Goal: Check status: Check status

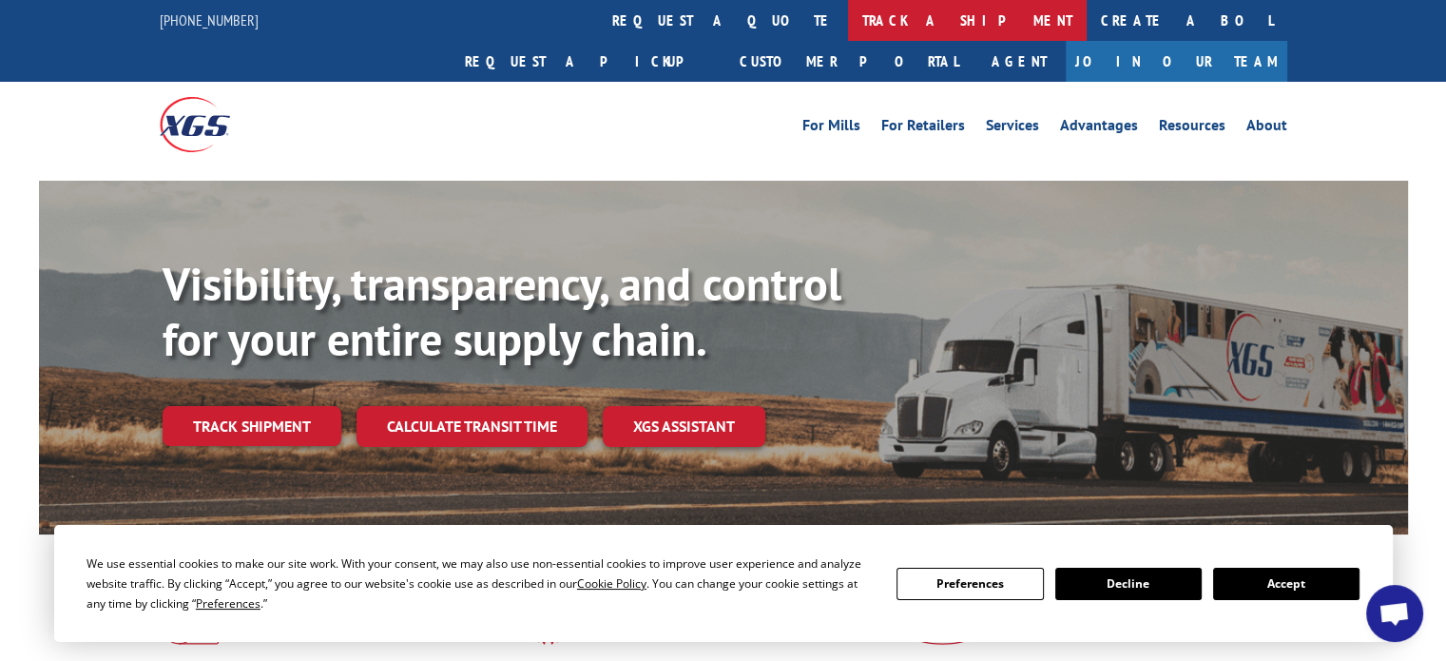
click at [848, 25] on link "track a shipment" at bounding box center [967, 20] width 239 height 41
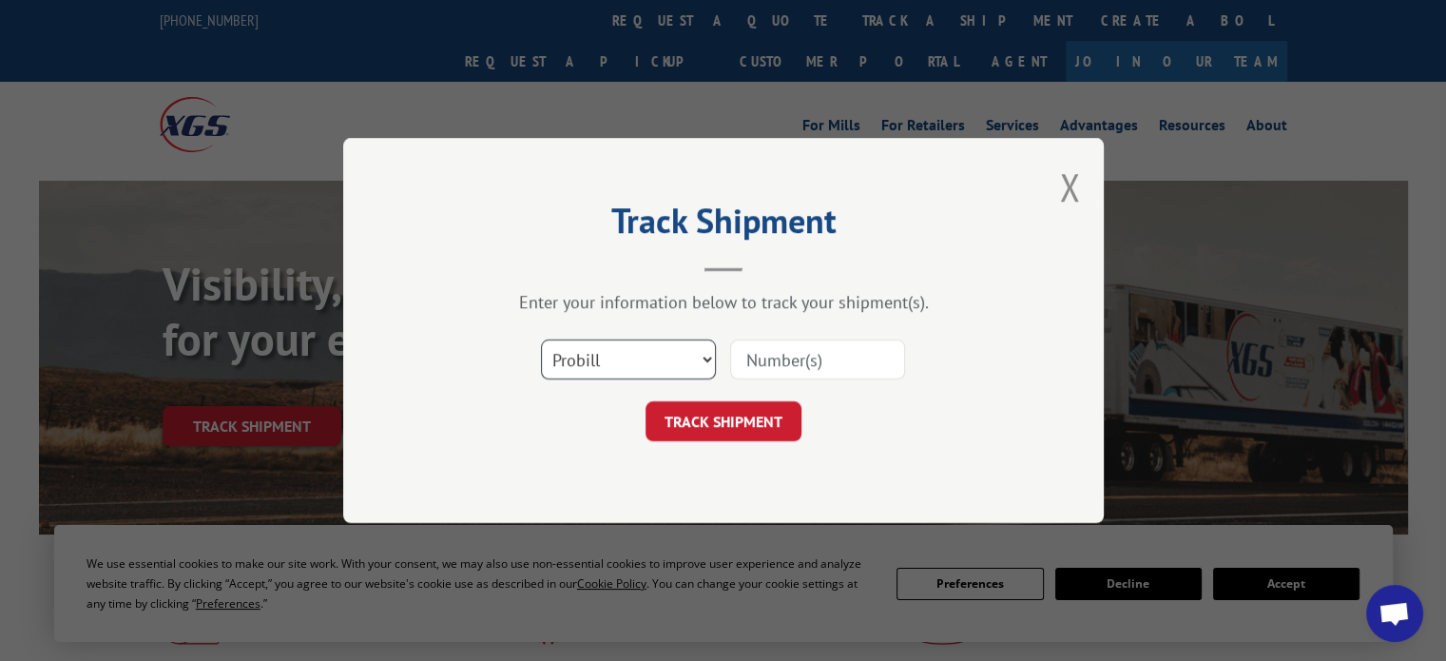
click at [702, 356] on select "Select category... Probill BOL PO" at bounding box center [628, 359] width 175 height 40
select select "bol"
click at [541, 339] on select "Select category... Probill BOL PO" at bounding box center [628, 359] width 175 height 40
click at [582, 359] on select "Select category... Probill BOL PO" at bounding box center [628, 359] width 175 height 40
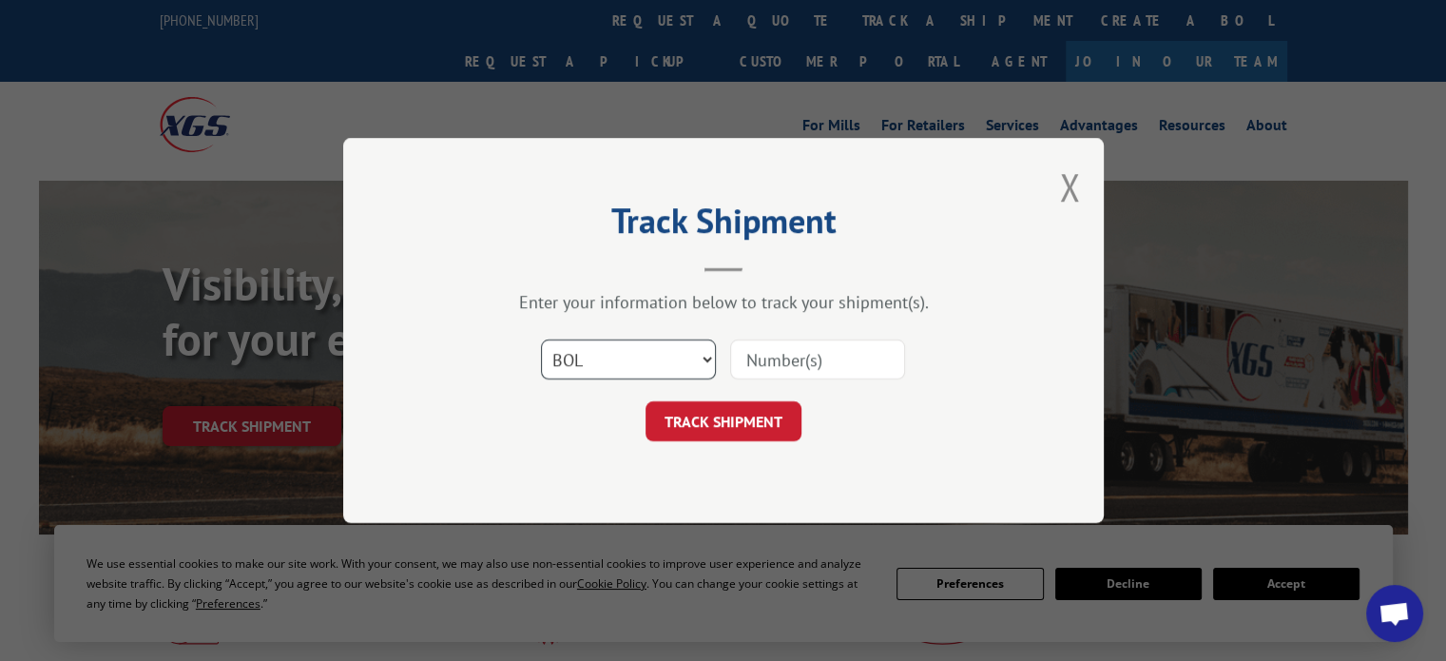
click at [648, 362] on select "Select category... Probill BOL PO" at bounding box center [628, 359] width 175 height 40
click at [753, 353] on input at bounding box center [817, 359] width 175 height 40
type input "2852405"
click at [757, 414] on button "TRACK SHIPMENT" at bounding box center [724, 421] width 156 height 40
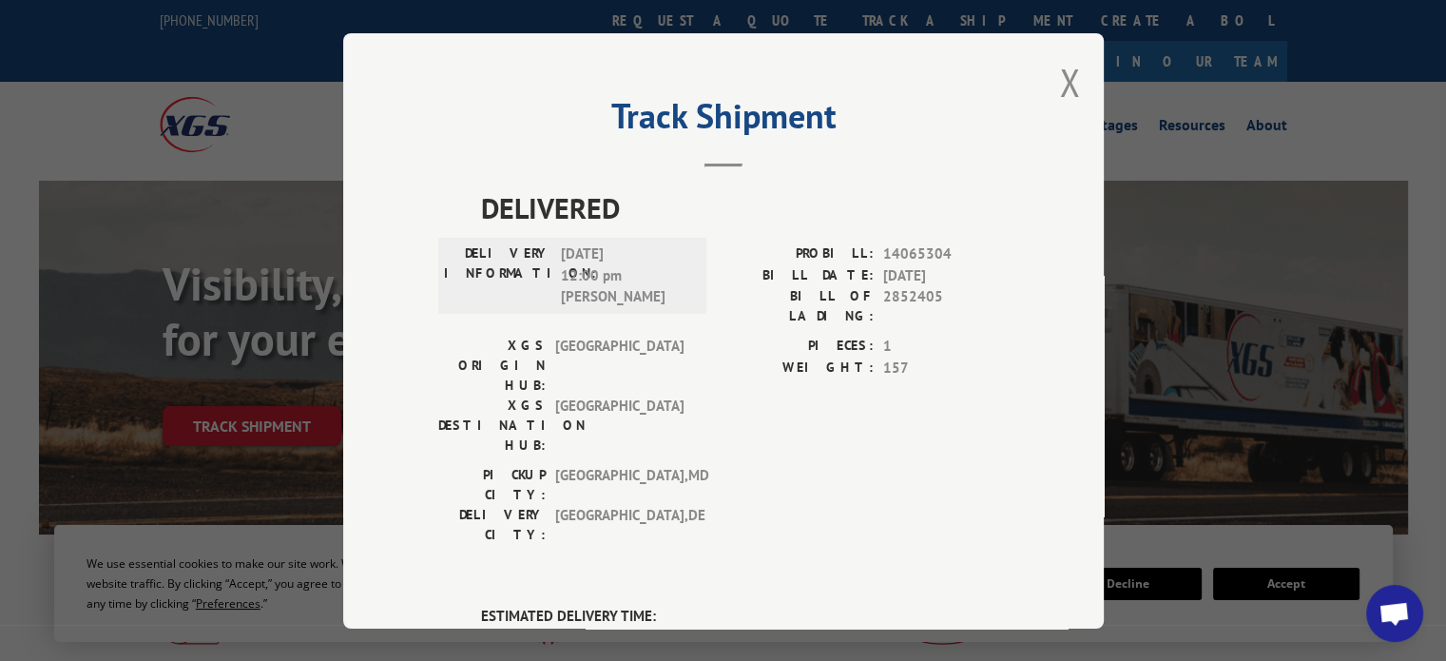
scroll to position [95, 0]
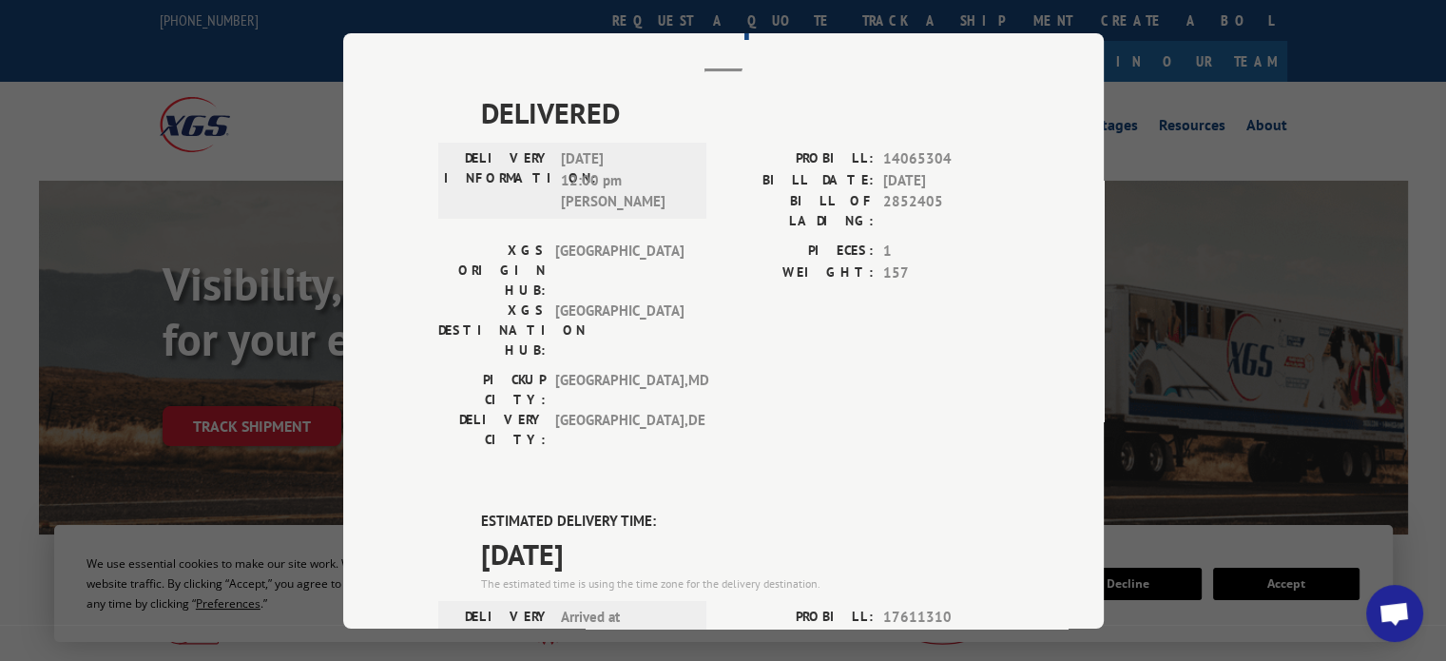
drag, startPoint x: 729, startPoint y: 90, endPoint x: 796, endPoint y: 87, distance: 66.6
click at [728, 91] on span "DELIVERED" at bounding box center [745, 112] width 528 height 43
drag, startPoint x: 1044, startPoint y: 88, endPoint x: 982, endPoint y: 223, distance: 148.5
click at [1031, 135] on div "Track Shipment DELIVERED DELIVERY INFORMATION: [DATE] 12:00 pm [PERSON_NAME]: 1…" at bounding box center [723, 330] width 761 height 595
click at [973, 294] on div "PIECES: 1 WEIGHT: 157" at bounding box center [866, 305] width 285 height 129
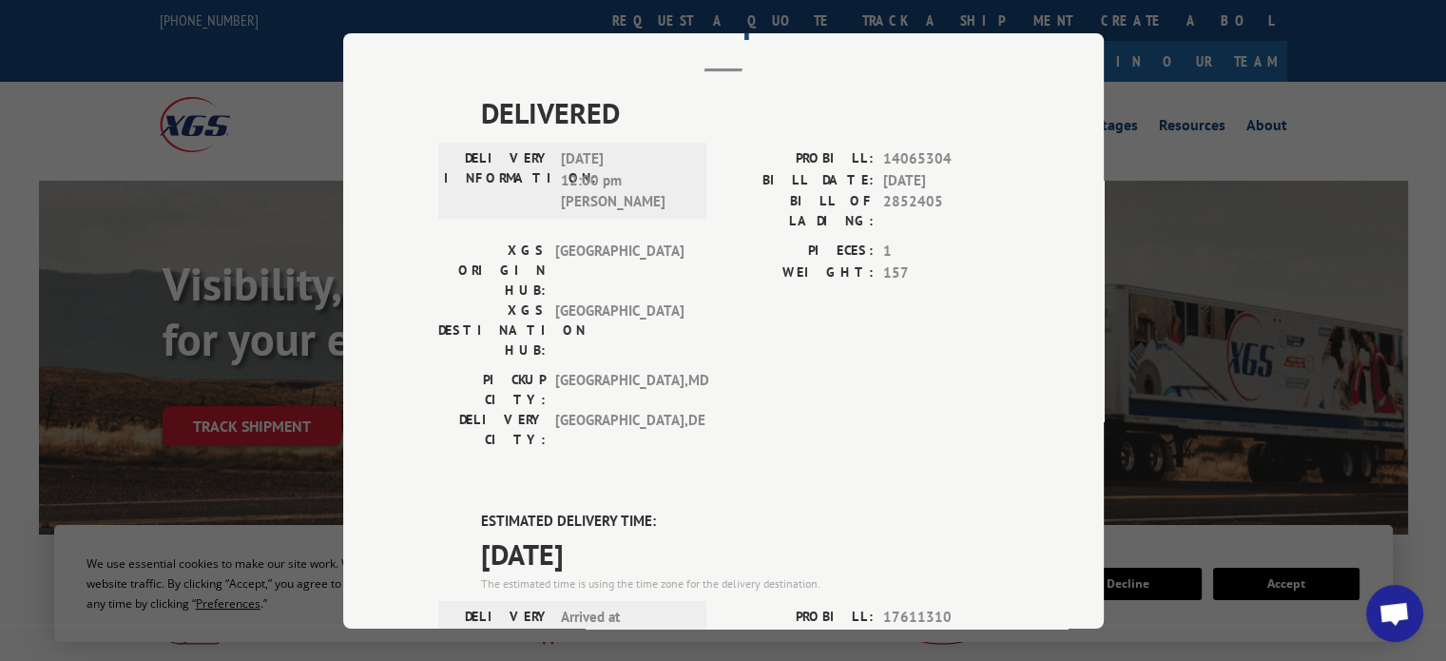
click at [1200, 201] on div "Track Shipment DELIVERED DELIVERY INFORMATION: [DATE] 12:00 pm [PERSON_NAME]: 1…" at bounding box center [723, 330] width 1446 height 661
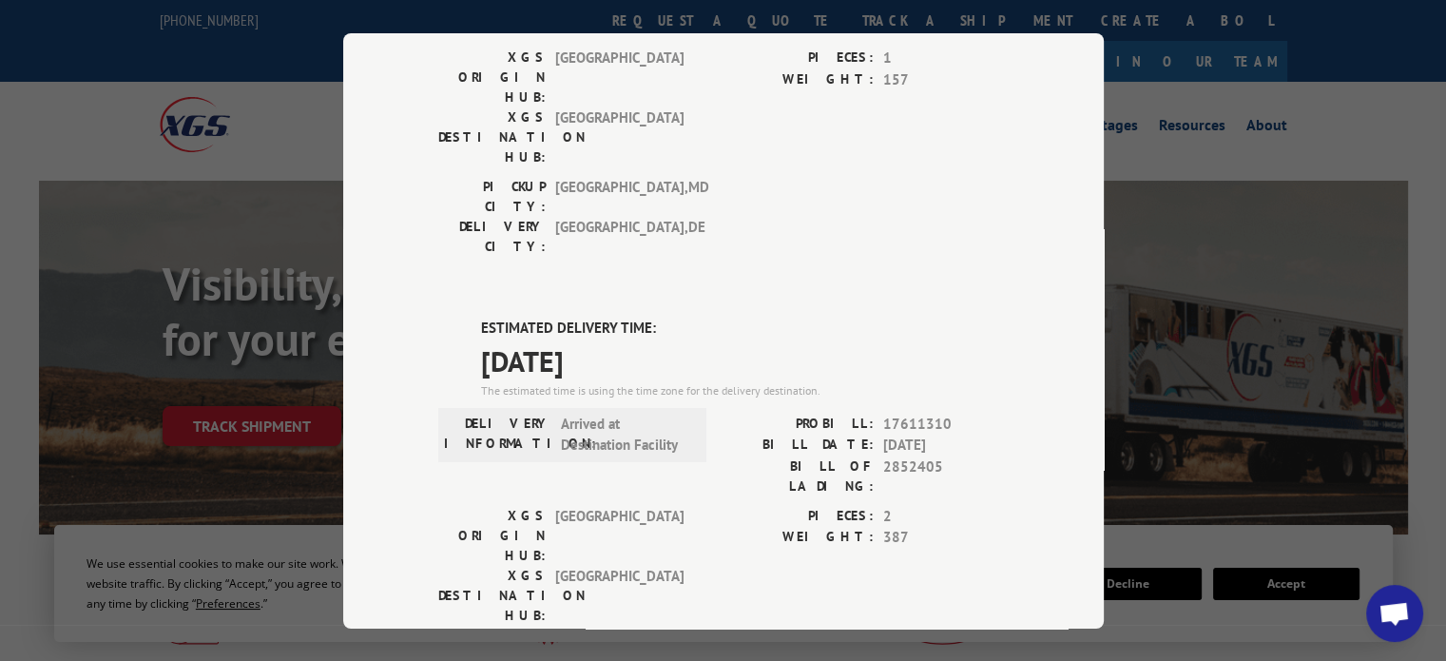
scroll to position [0, 0]
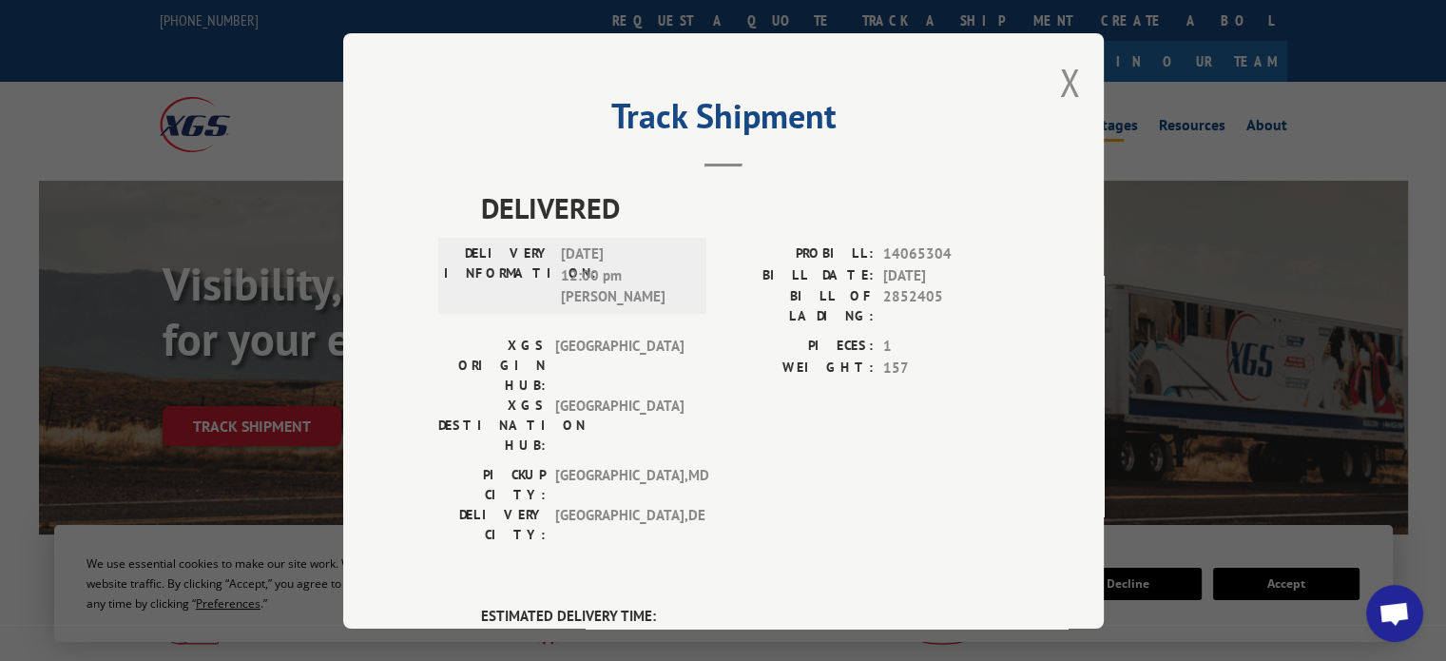
click at [1061, 76] on button "Close modal" at bounding box center [1069, 82] width 21 height 50
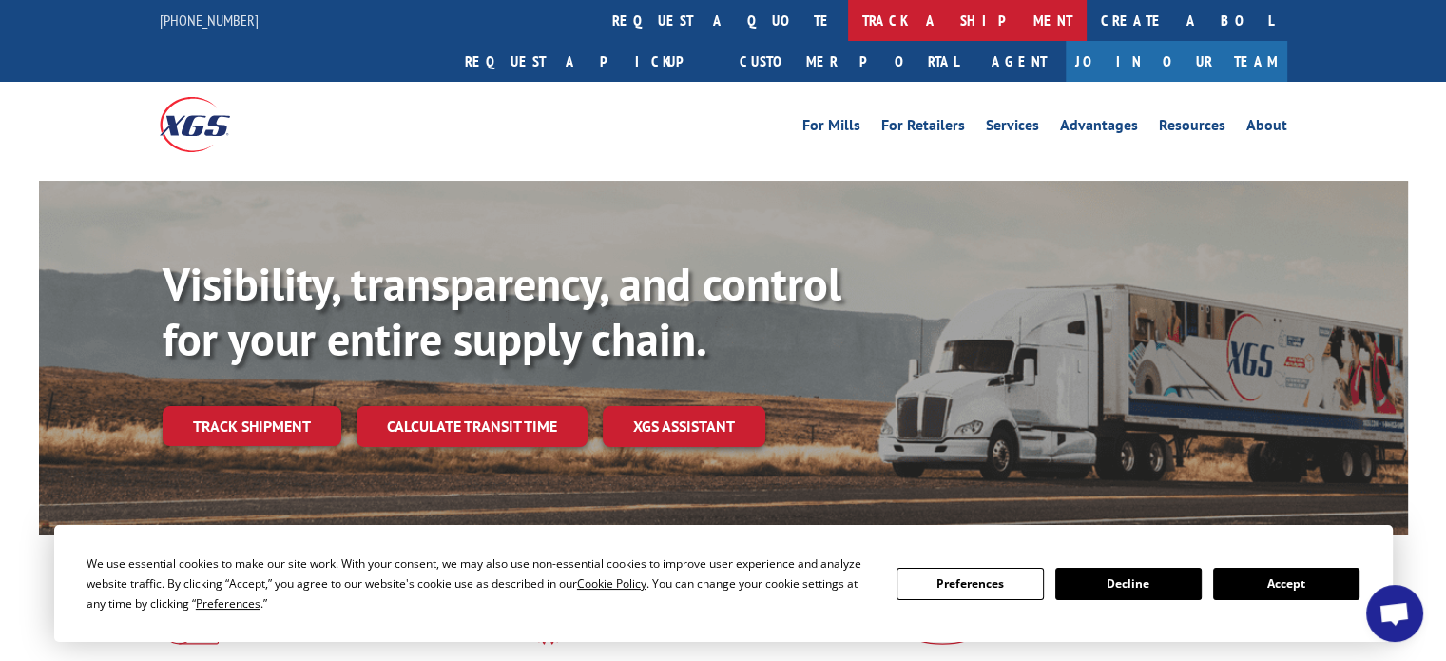
click at [848, 16] on link "track a shipment" at bounding box center [967, 20] width 239 height 41
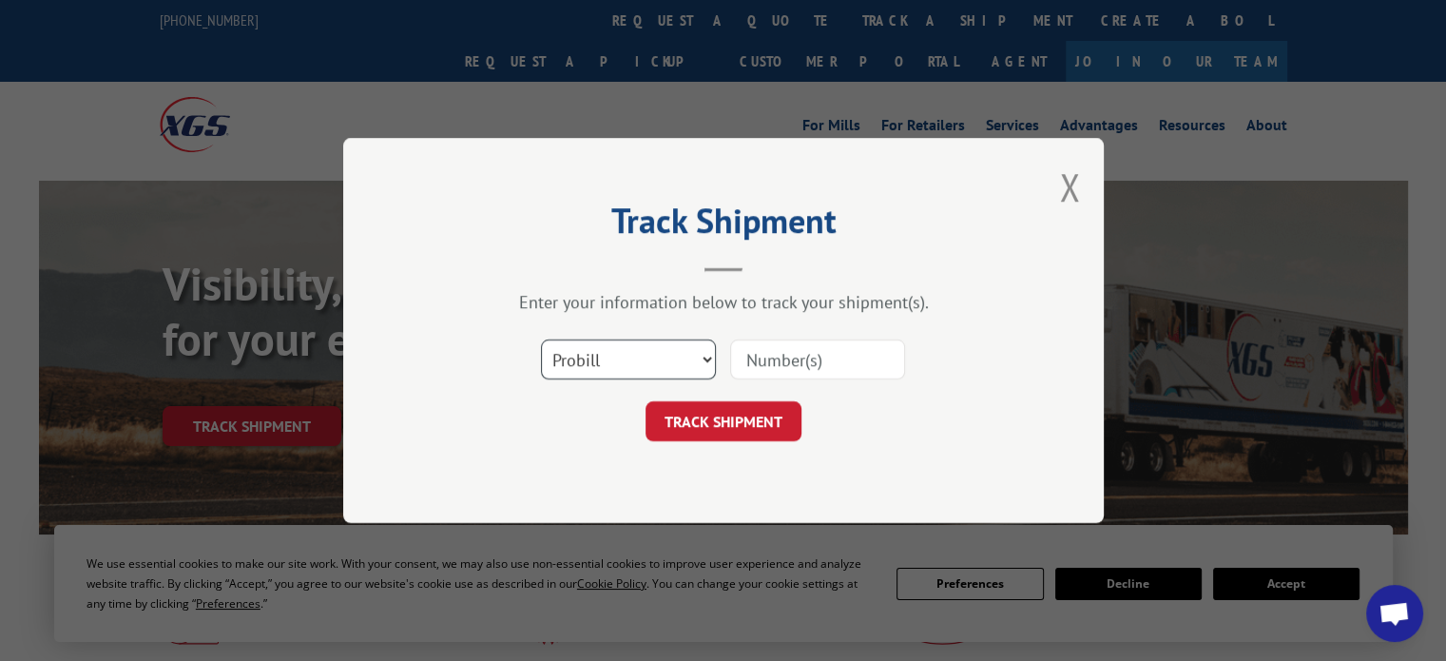
click at [711, 365] on select "Select category... Probill BOL PO" at bounding box center [628, 359] width 175 height 40
select select "bol"
click at [541, 339] on select "Select category... Probill BOL PO" at bounding box center [628, 359] width 175 height 40
click at [823, 358] on input at bounding box center [817, 359] width 175 height 40
type input "2852405"
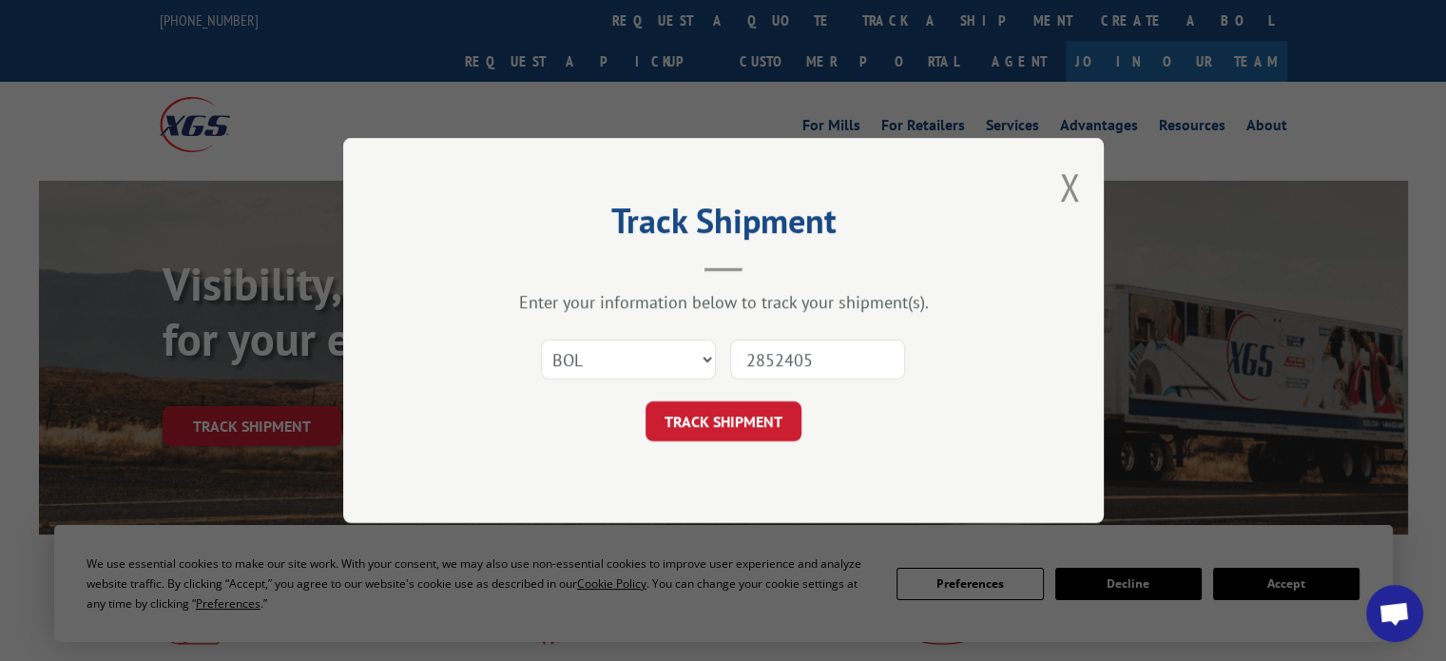
click at [715, 411] on button "TRACK SHIPMENT" at bounding box center [724, 421] width 156 height 40
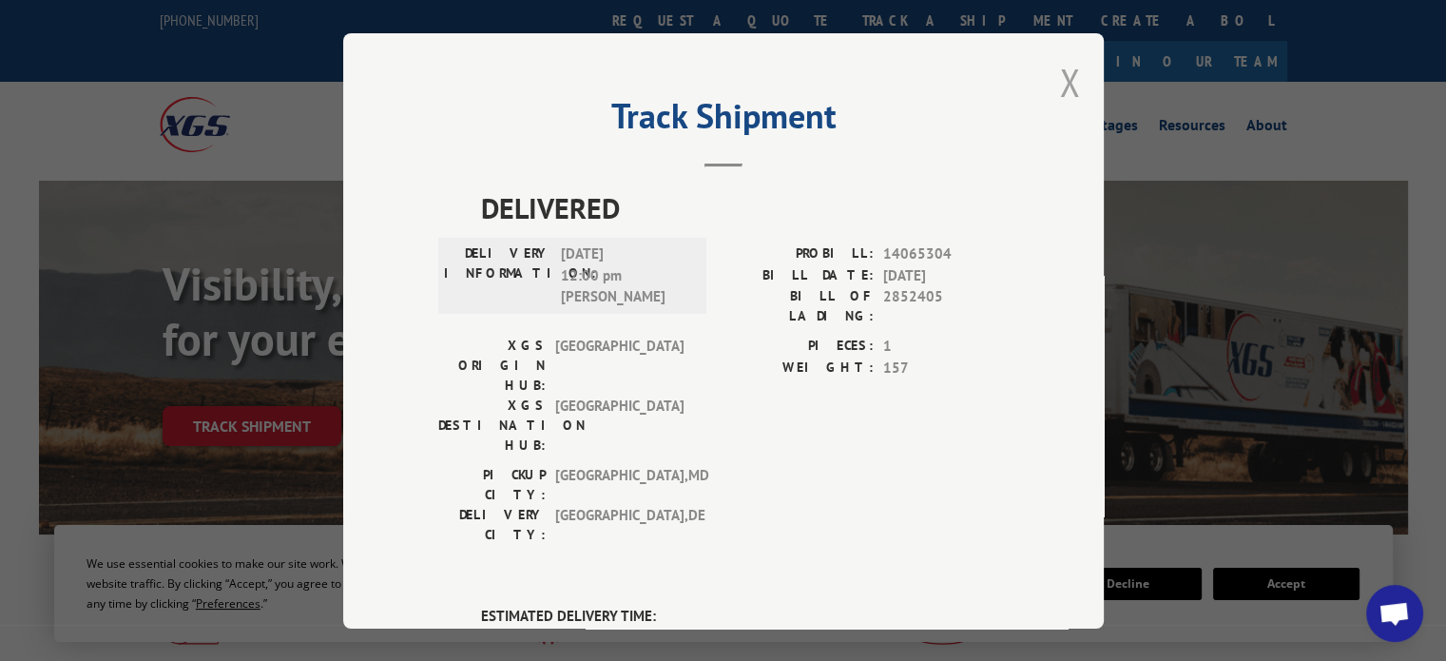
click at [1059, 82] on button "Close modal" at bounding box center [1069, 82] width 21 height 50
